Goal: Task Accomplishment & Management: Use online tool/utility

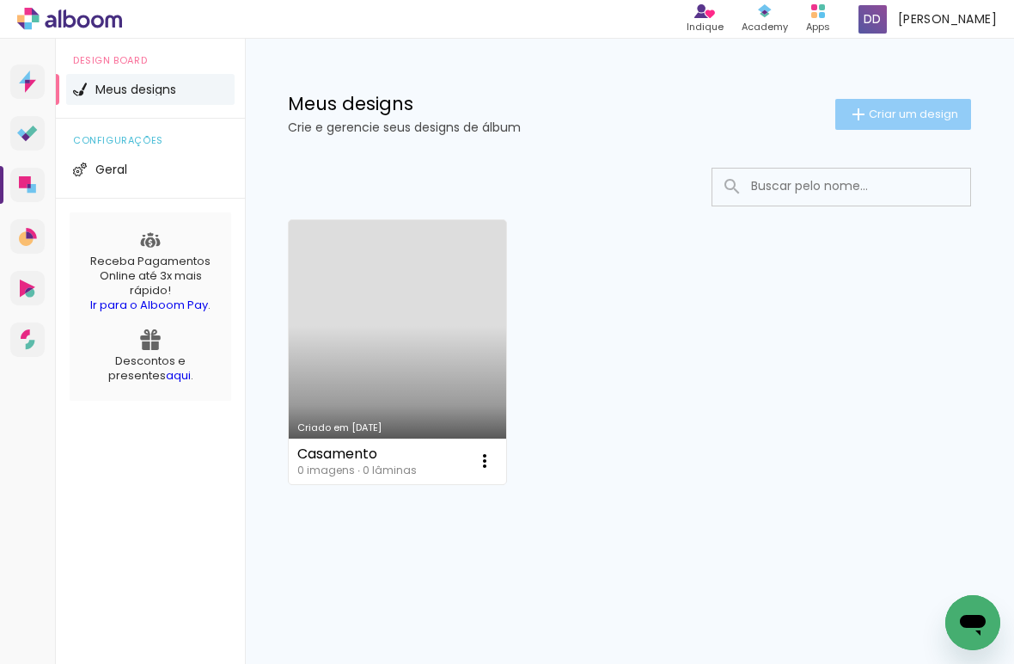
click at [879, 108] on span "Criar um design" at bounding box center [913, 113] width 89 height 11
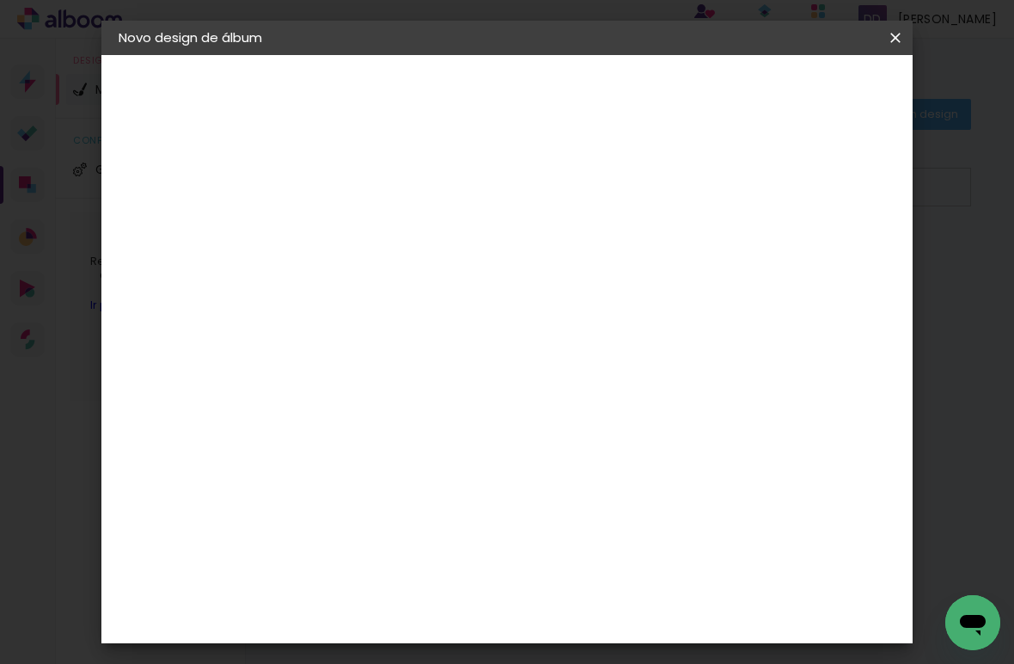
click at [400, 223] on input at bounding box center [400, 230] width 0 height 27
type input "Vicky e Cacau 8 anos"
type paper-input "Vicky e Cacau 8 anos"
click at [0, 0] on slot "Avançar" at bounding box center [0, 0] width 0 height 0
click at [459, 272] on input "[GEOGRAPHIC_DATA]" at bounding box center [437, 274] width 160 height 21
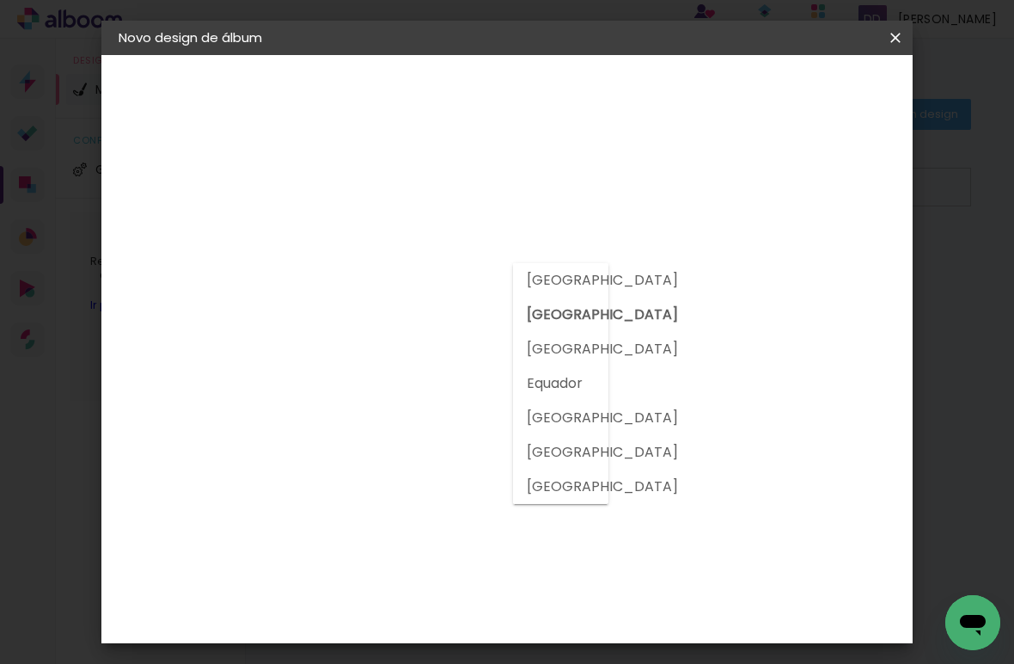
click at [459, 272] on input "[GEOGRAPHIC_DATA]" at bounding box center [437, 274] width 160 height 21
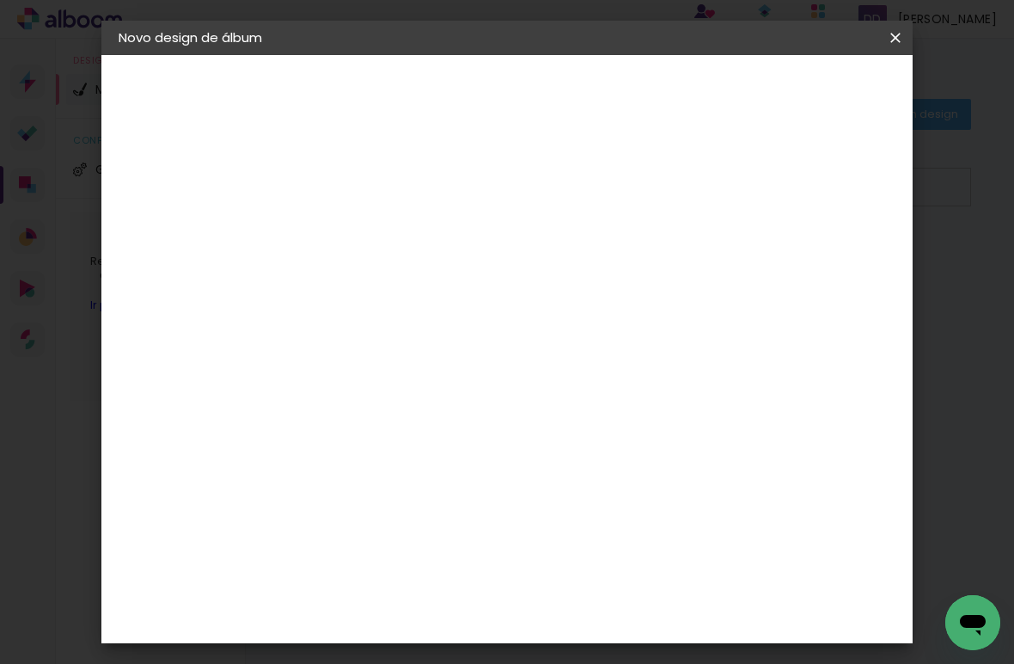
click at [459, 327] on input at bounding box center [444, 326] width 174 height 21
type input "go"
type paper-input "go"
click at [409, 378] on div "Go image" at bounding box center [410, 392] width 42 height 28
click at [0, 0] on slot "Avançar" at bounding box center [0, 0] width 0 height 0
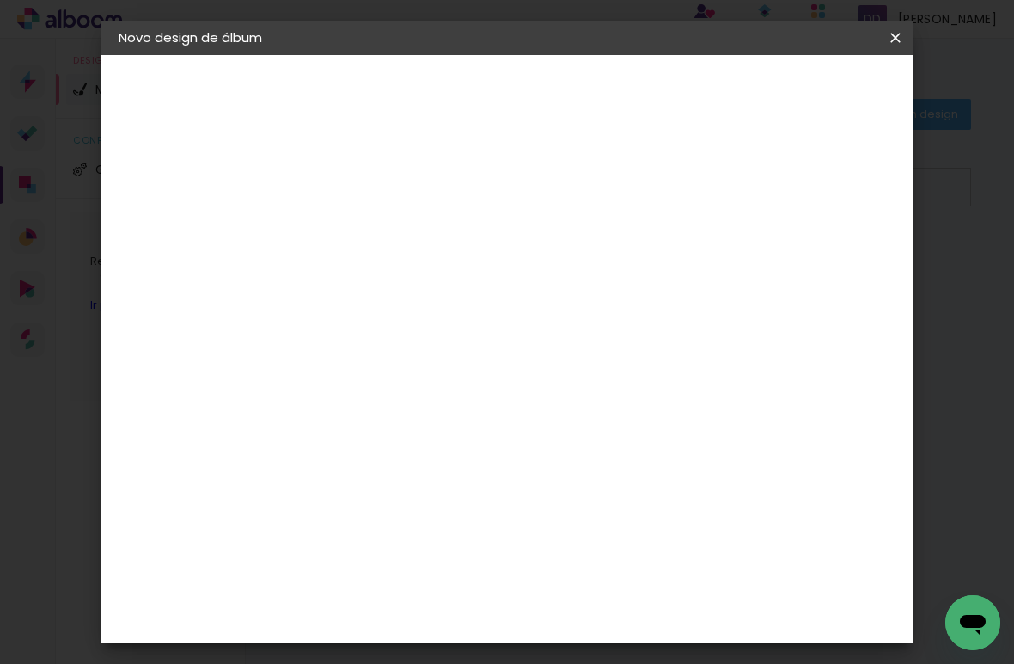
click at [493, 300] on paper-input-container "Linha" at bounding box center [444, 300] width 100 height 44
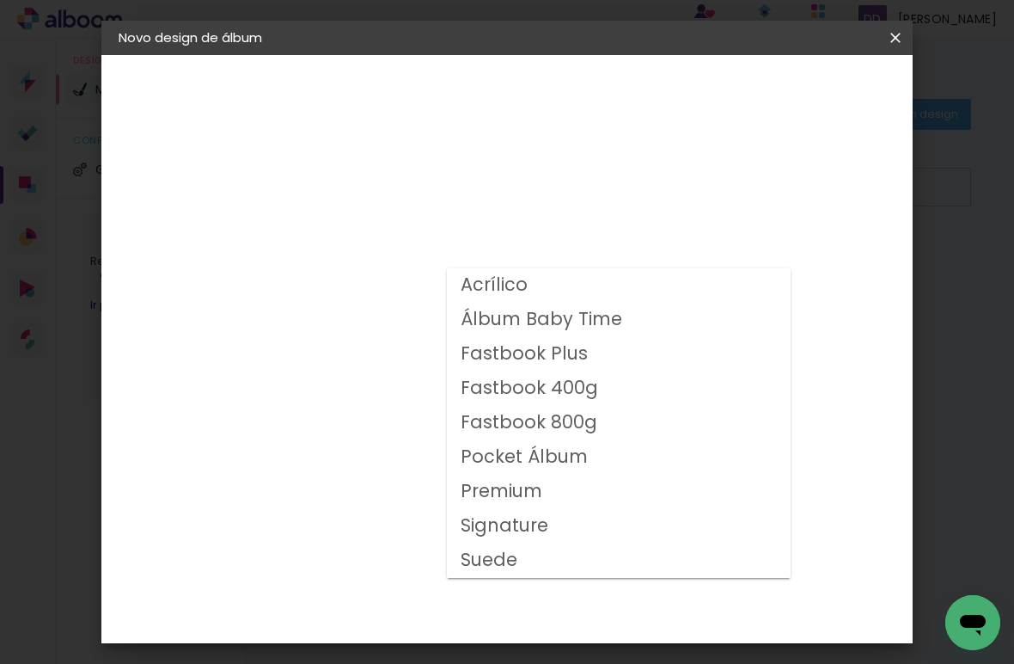
click at [0, 0] on slot "Fastbook 800g" at bounding box center [0, 0] width 0 height 0
type input "Fastbook 800g"
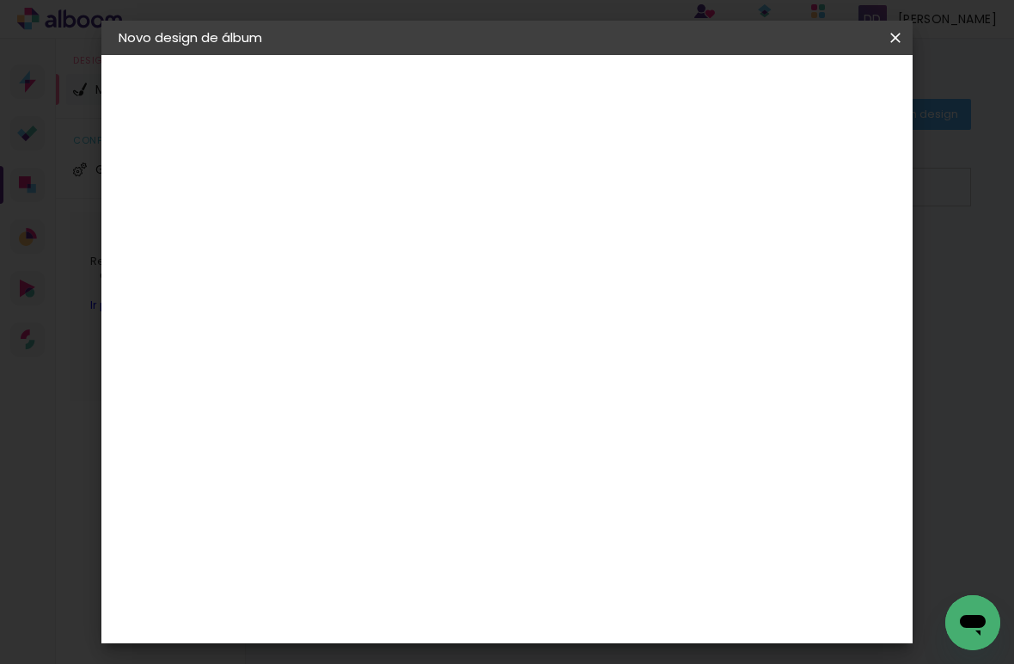
scroll to position [239, 0]
click at [516, 609] on span "30 × 30" at bounding box center [476, 637] width 80 height 56
click at [0, 0] on slot "Avançar" at bounding box center [0, 0] width 0 height 0
click at [0, 0] on slot "Voltar" at bounding box center [0, 0] width 0 height 0
click at [896, 34] on iron-icon at bounding box center [895, 37] width 21 height 17
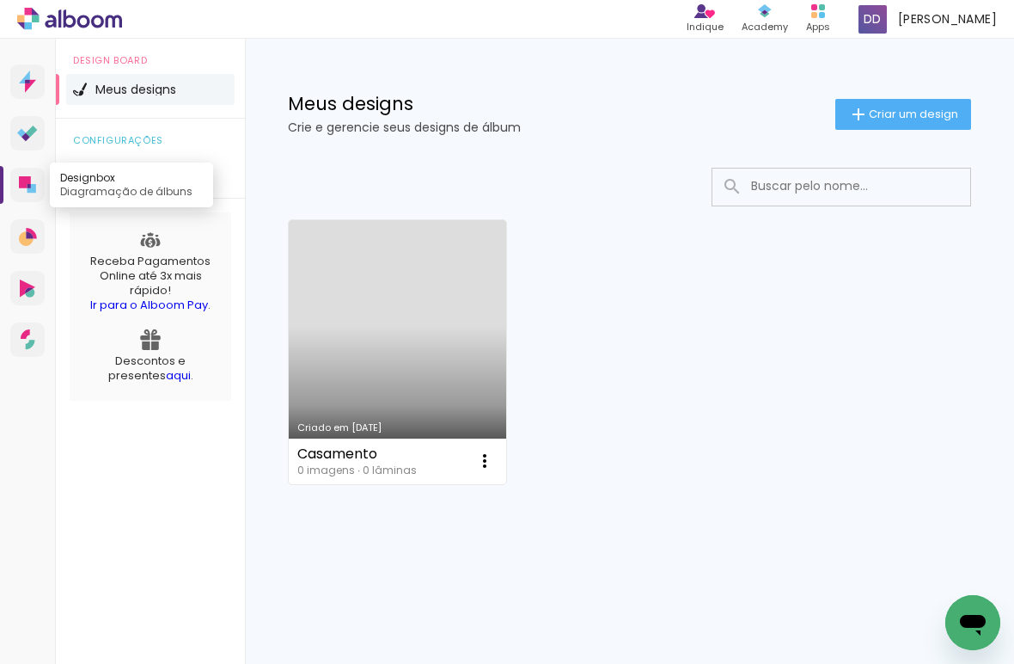
click at [24, 183] on icon at bounding box center [25, 182] width 12 height 12
click at [113, 84] on span "Meus designs" at bounding box center [135, 89] width 81 height 12
click at [431, 384] on link "Criado em [DATE]" at bounding box center [397, 352] width 217 height 264
